Goal: Task Accomplishment & Management: Use online tool/utility

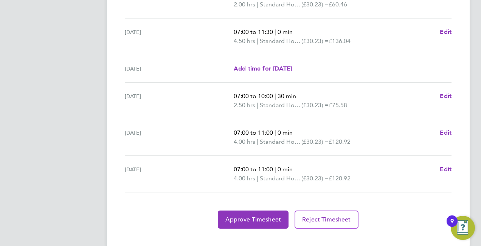
scroll to position [307, 0]
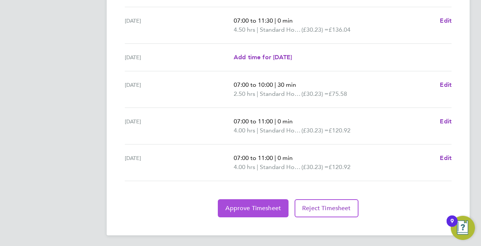
click at [250, 201] on button "Approve Timesheet" at bounding box center [253, 209] width 71 height 18
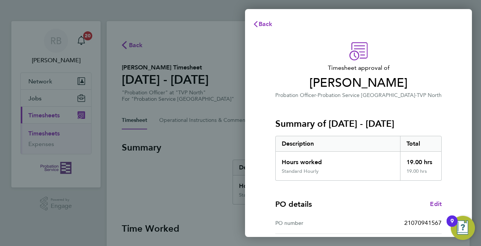
click at [416, 69] on span "Timesheet approval of" at bounding box center [358, 68] width 166 height 9
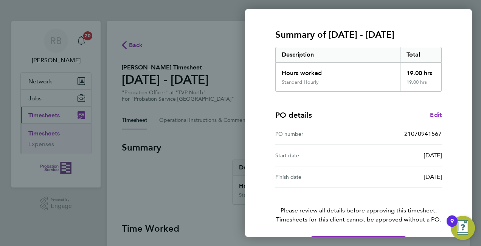
scroll to position [115, 0]
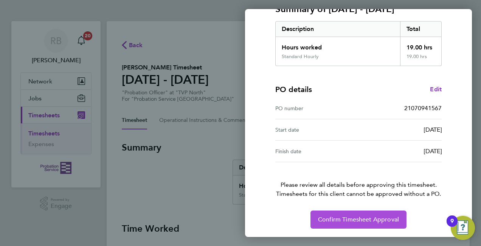
click at [349, 215] on button "Confirm Timesheet Approval" at bounding box center [358, 220] width 96 height 18
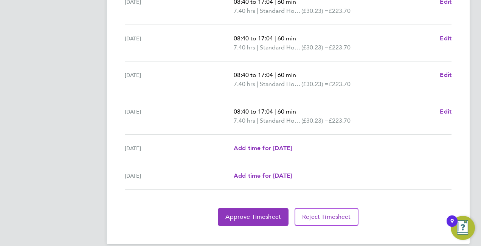
scroll to position [298, 0]
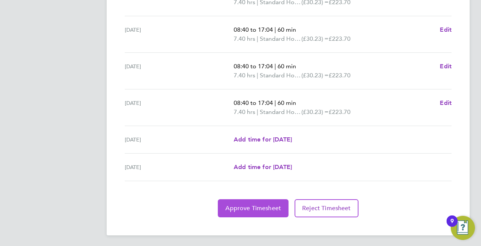
click at [256, 206] on span "Approve Timesheet" at bounding box center [253, 209] width 56 height 8
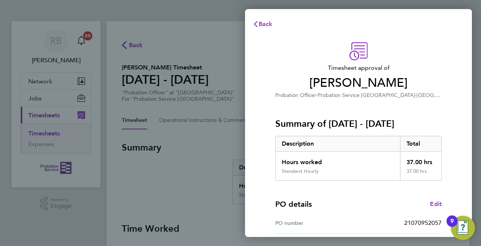
click at [411, 104] on div "Summary of [DATE] - [DATE] Description Total Hours worked 37.00 hrs Standard Ho…" at bounding box center [358, 140] width 166 height 81
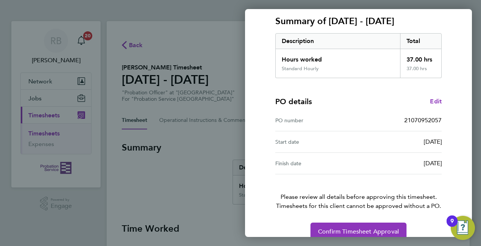
scroll to position [115, 0]
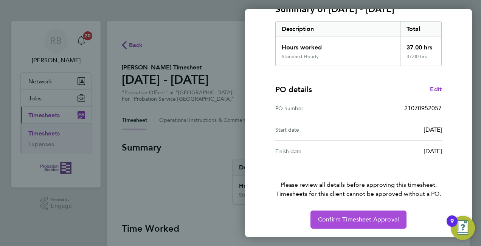
click at [350, 214] on button "Confirm Timesheet Approval" at bounding box center [358, 220] width 96 height 18
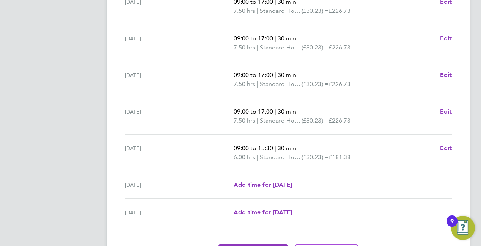
scroll to position [268, 0]
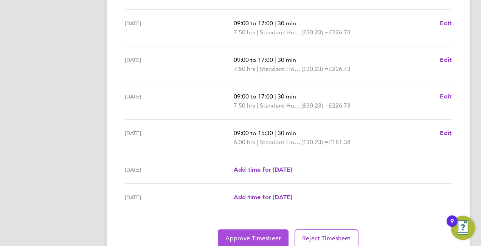
click at [240, 235] on span "Approve Timesheet" at bounding box center [253, 239] width 56 height 8
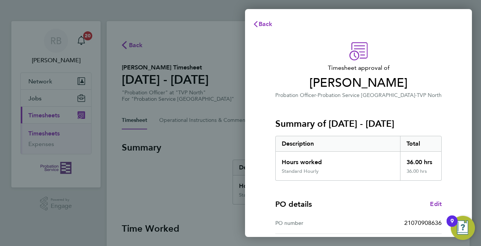
click at [440, 97] on p "Probation Officer · Probation Service South Central · TVP North" at bounding box center [358, 95] width 166 height 9
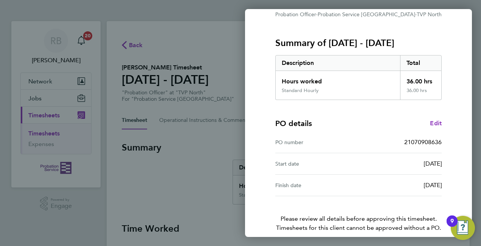
click at [440, 97] on div "Timesheet approval of Michael Octigan Probation Officer · Probation Service Sou…" at bounding box center [358, 112] width 184 height 302
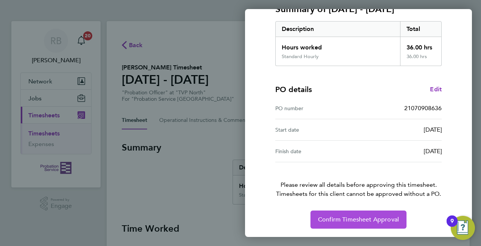
click at [357, 218] on span "Confirm Timesheet Approval" at bounding box center [358, 220] width 81 height 8
